Goal: Navigation & Orientation: Find specific page/section

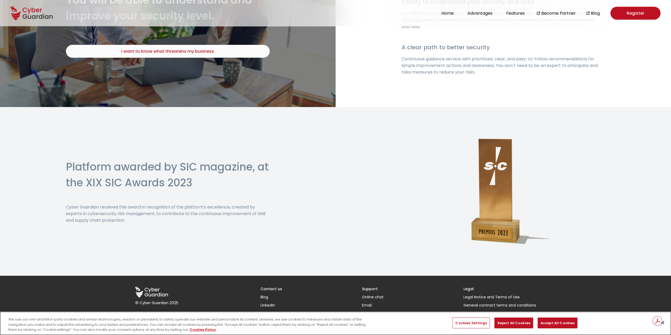
scroll to position [1068, 0]
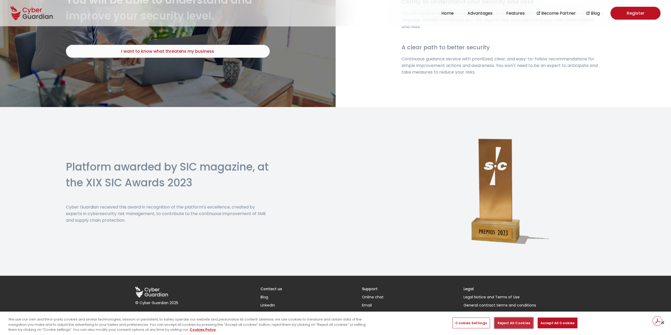
click at [520, 325] on button "Reject All Cookies" at bounding box center [514, 323] width 39 height 11
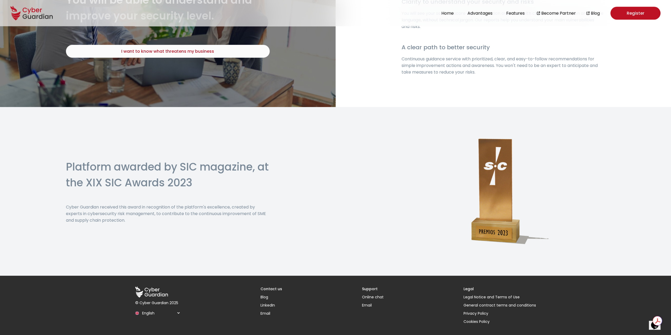
click at [278, 290] on h3 "Contact us" at bounding box center [272, 289] width 22 height 6
click at [266, 290] on h3 "Contact us" at bounding box center [272, 289] width 22 height 6
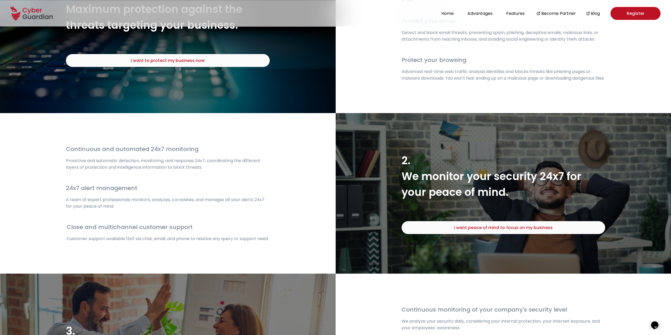
scroll to position [714, 0]
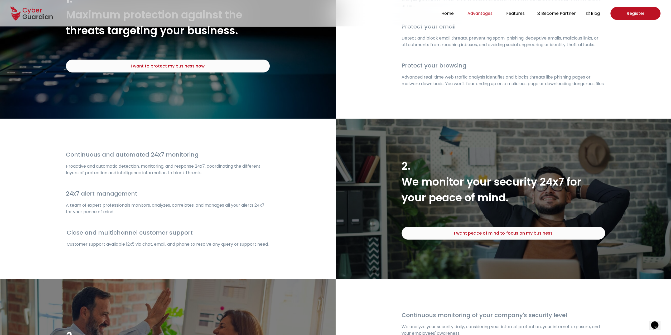
click at [479, 16] on button "Advantages" at bounding box center [480, 13] width 28 height 7
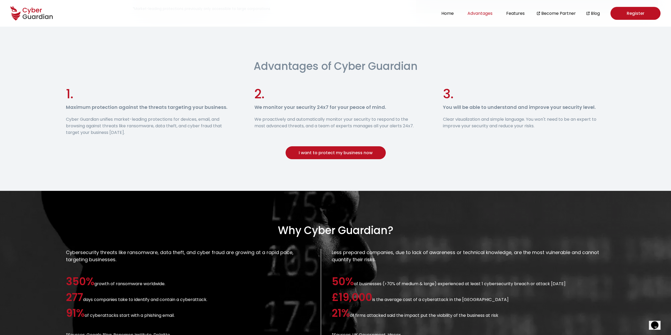
scroll to position [228, 0]
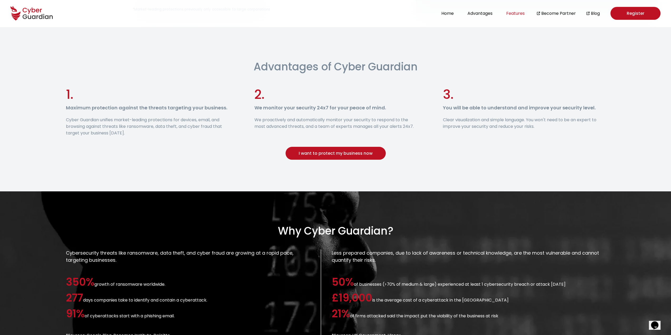
click at [511, 15] on button "Features" at bounding box center [516, 13] width 22 height 7
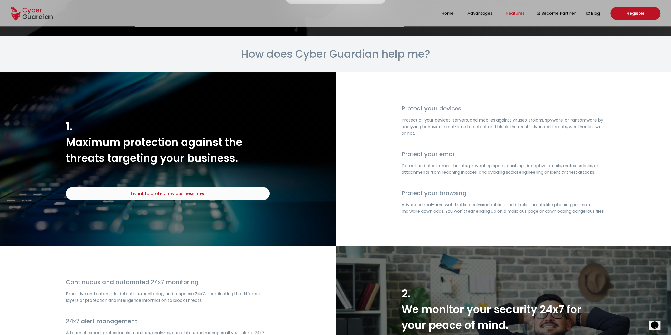
scroll to position [593, 0]
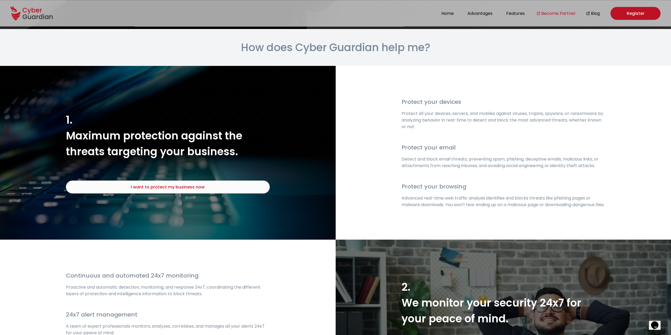
click at [559, 14] on link "Become Partner" at bounding box center [558, 13] width 35 height 7
